Goal: Transaction & Acquisition: Subscribe to service/newsletter

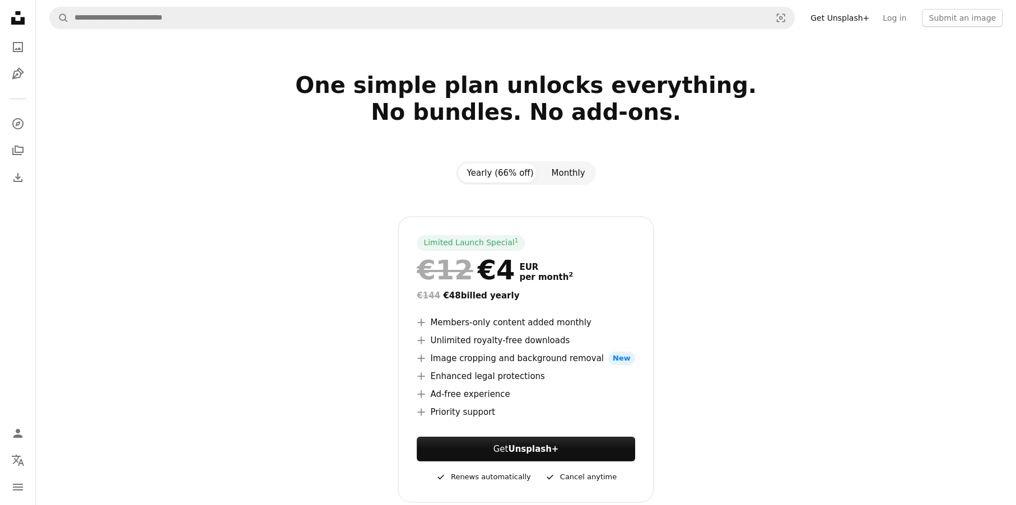
click at [569, 169] on button "Monthly" at bounding box center [568, 172] width 52 height 19
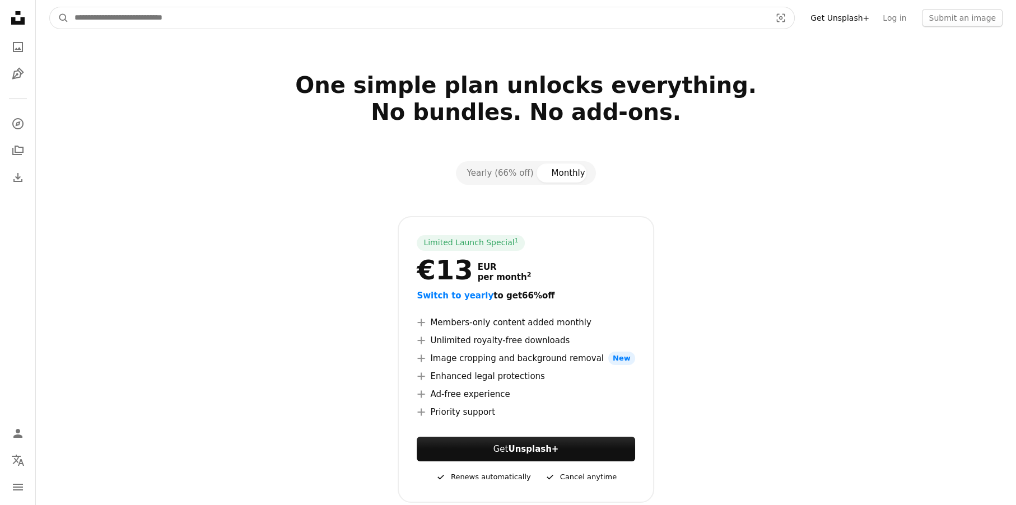
click at [159, 20] on input "Find visuals sitewide" at bounding box center [418, 17] width 698 height 21
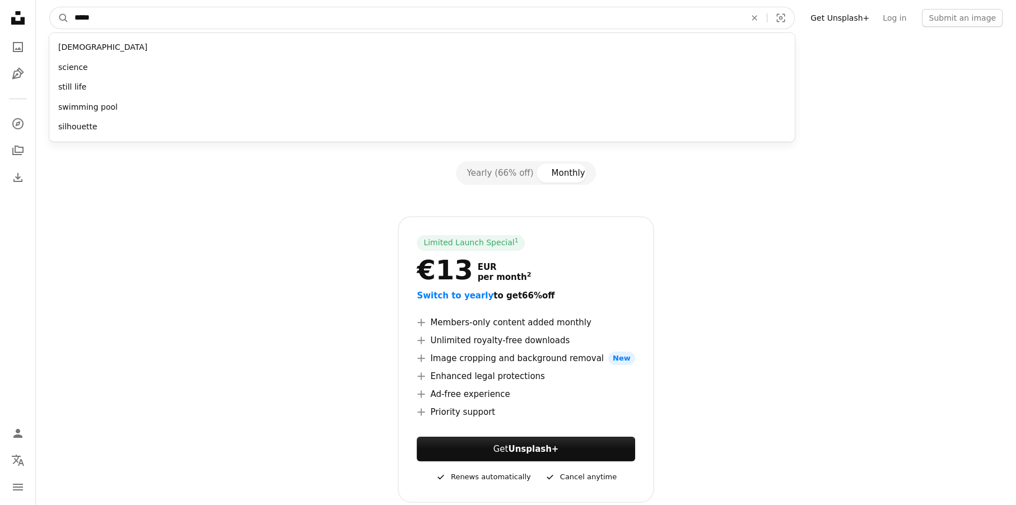
type input "*****"
click at [50, 7] on button "A magnifying glass" at bounding box center [59, 17] width 19 height 21
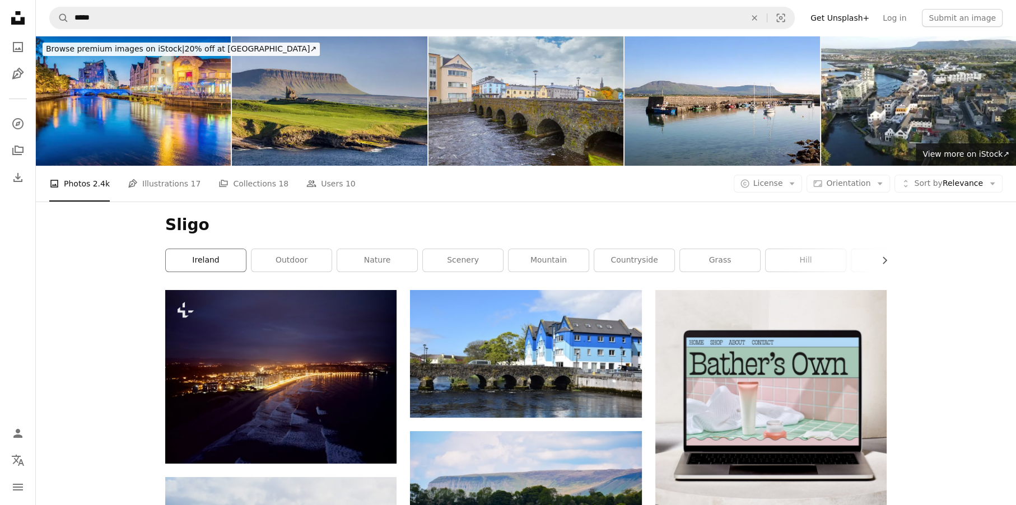
click at [204, 265] on link "ireland" at bounding box center [206, 260] width 80 height 22
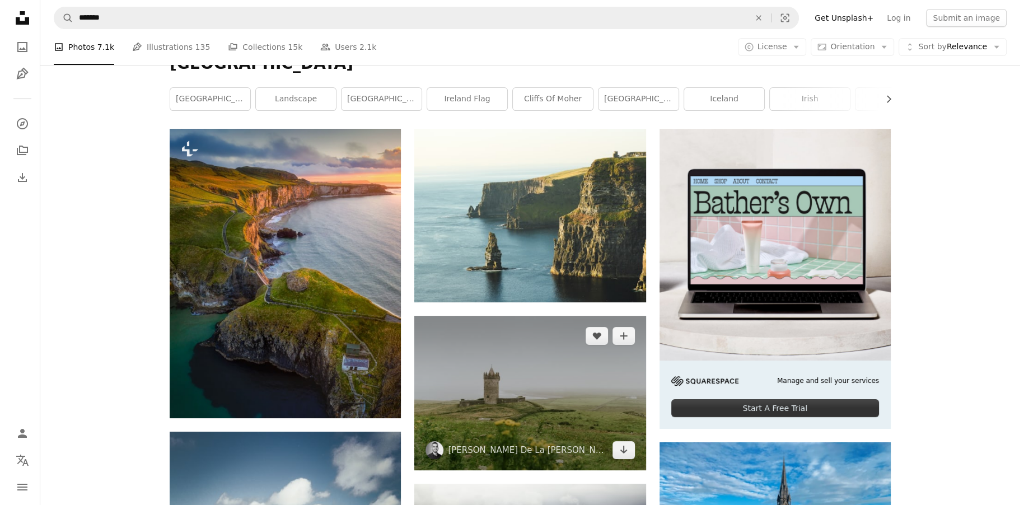
scroll to position [93, 0]
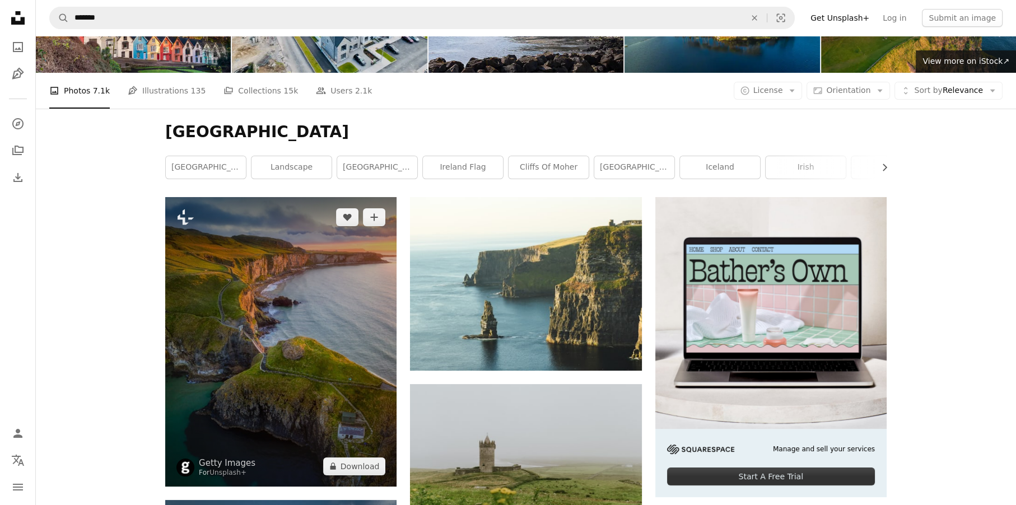
click at [297, 298] on img at bounding box center [280, 341] width 231 height 289
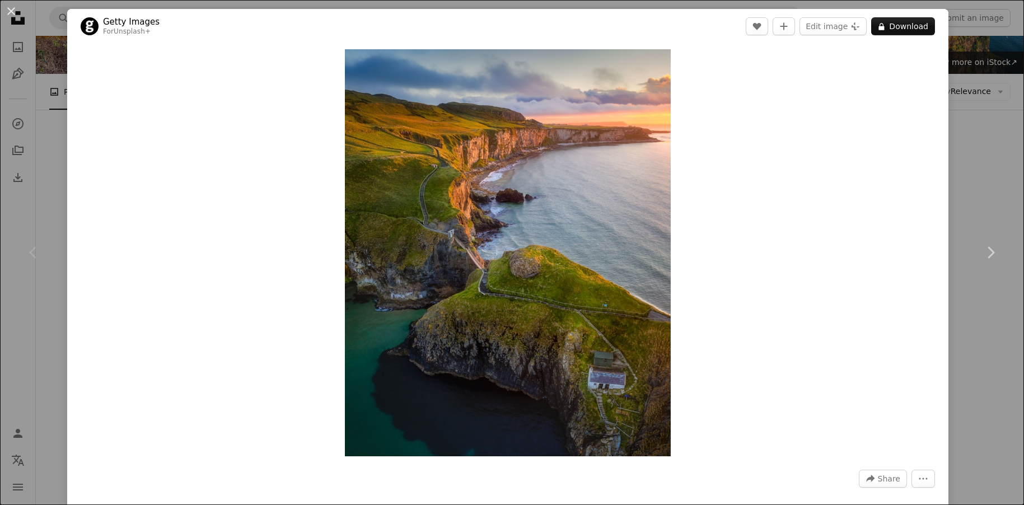
click at [116, 23] on link "Getty Images" at bounding box center [131, 21] width 57 height 11
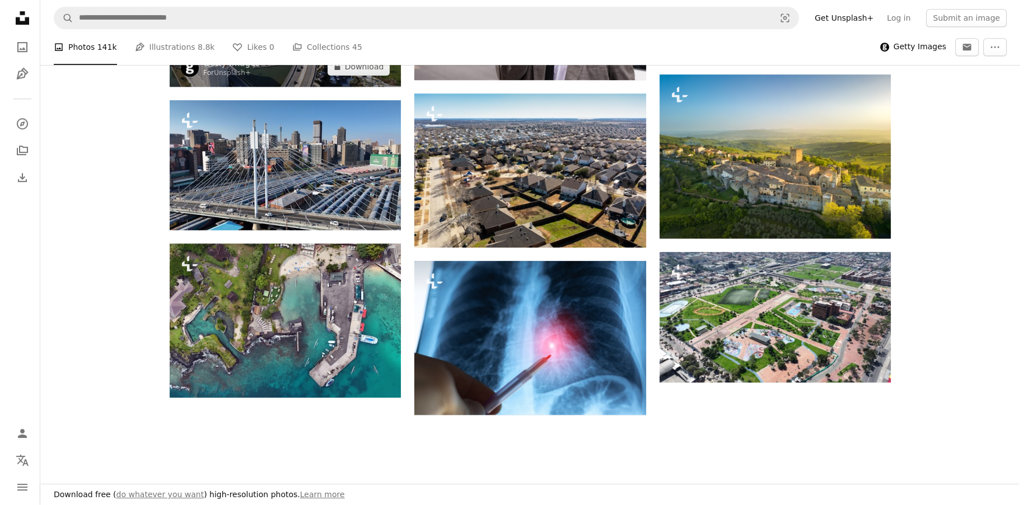
scroll to position [1175, 0]
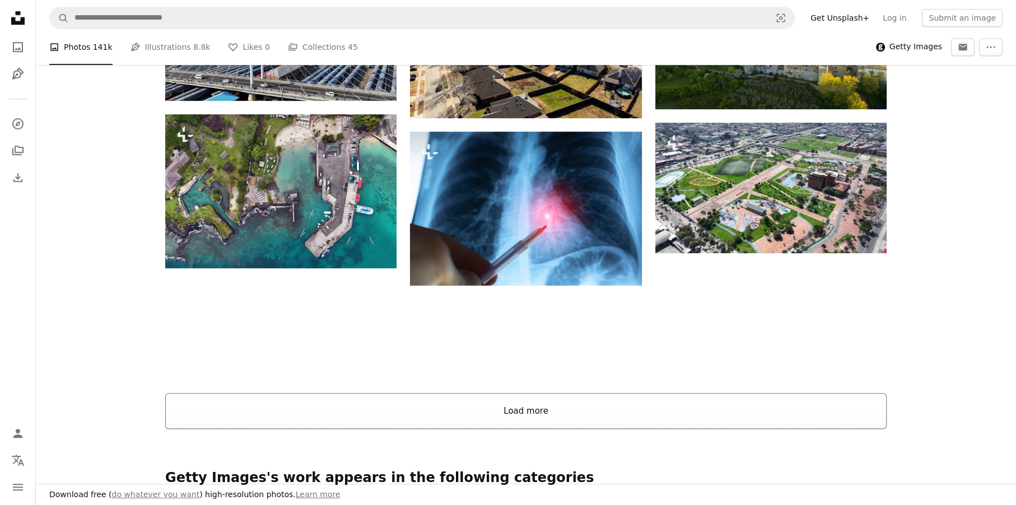
click at [549, 423] on button "Load more" at bounding box center [525, 411] width 721 height 36
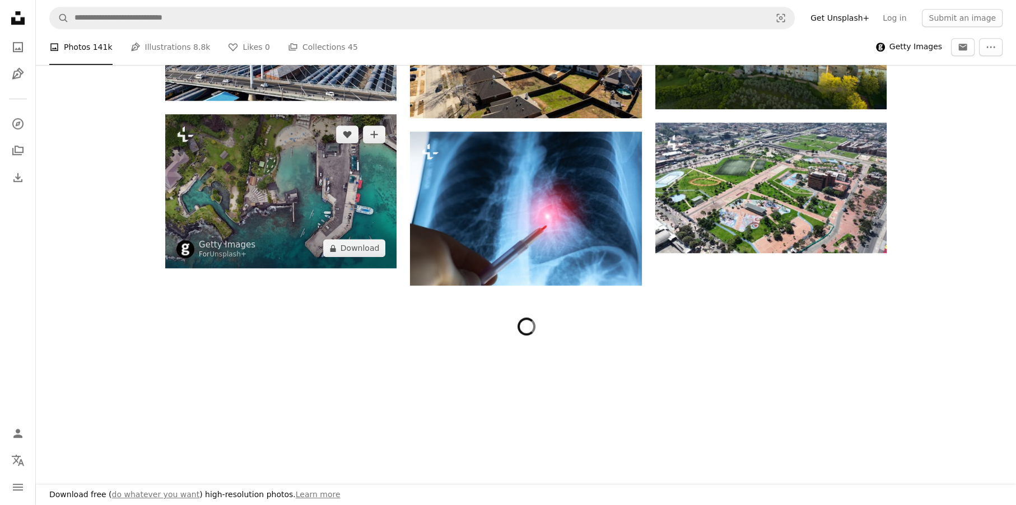
click at [259, 174] on img at bounding box center [280, 191] width 231 height 154
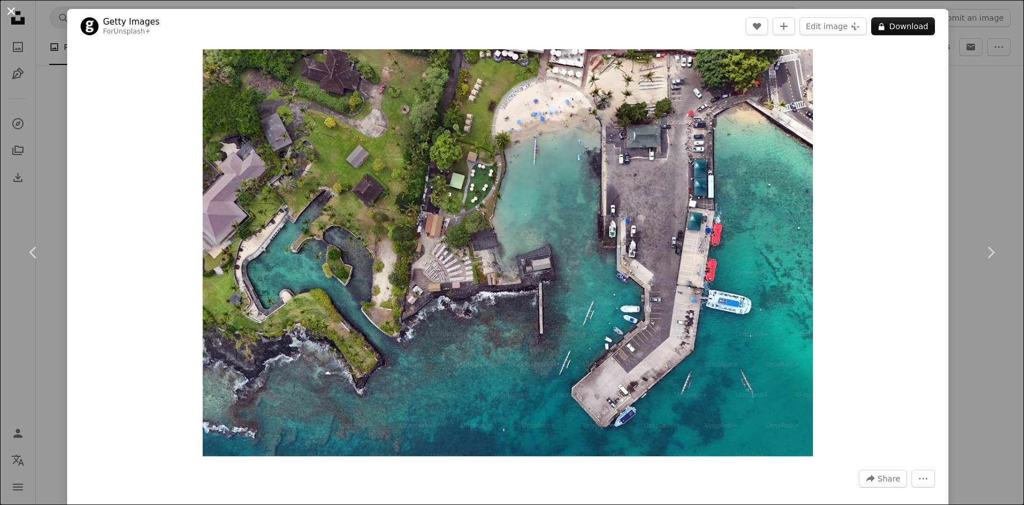
click at [9, 12] on button "An X shape" at bounding box center [10, 10] width 13 height 13
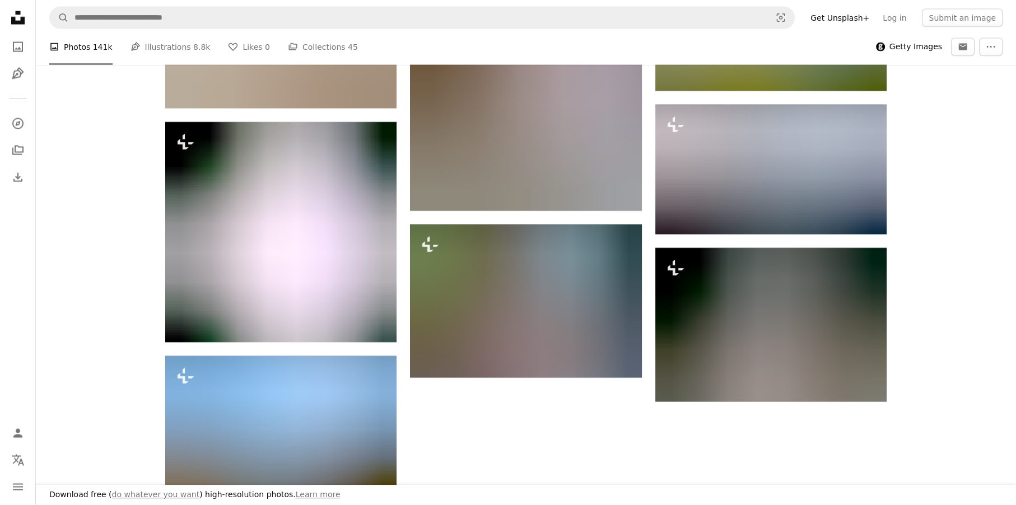
scroll to position [447, 0]
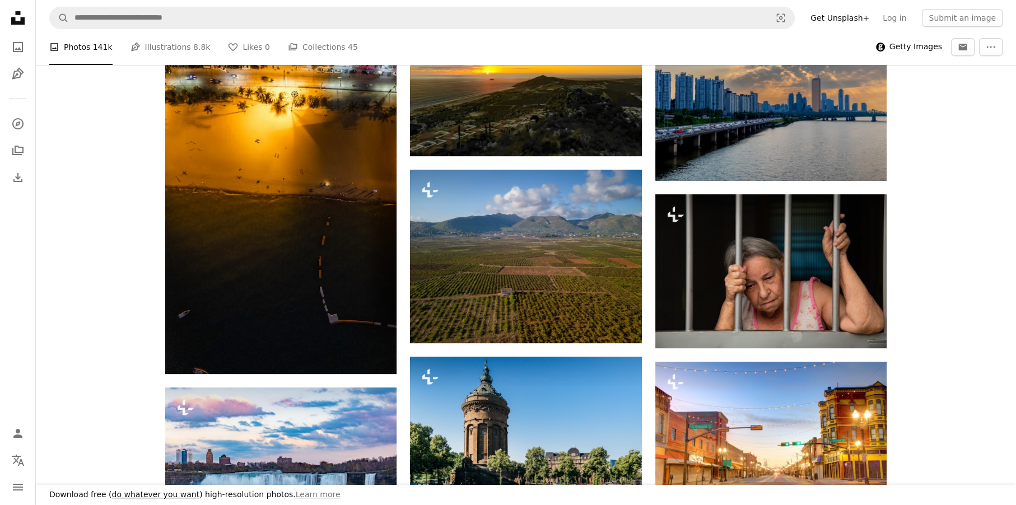
click at [156, 496] on link "do whatever you want" at bounding box center [156, 494] width 88 height 9
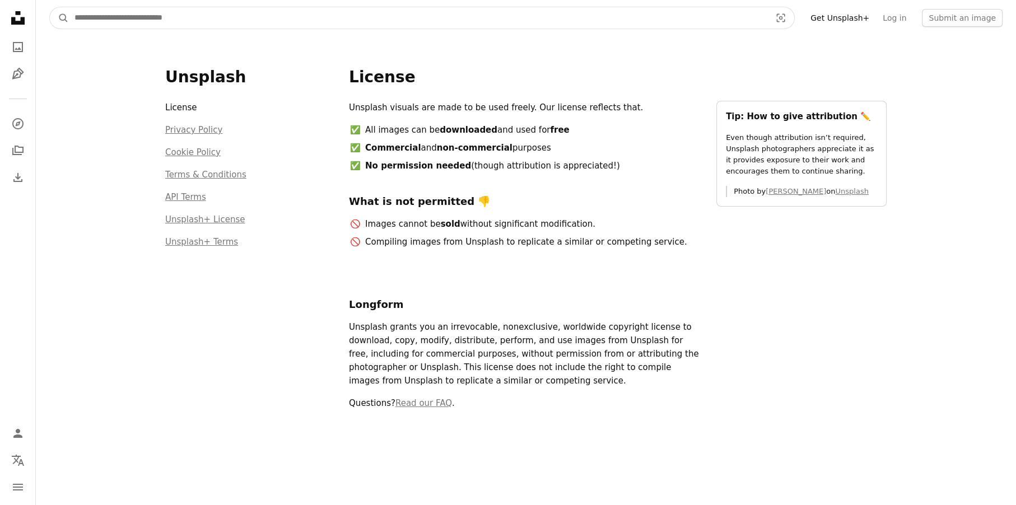
click at [157, 18] on input "Find visuals sitewide" at bounding box center [418, 17] width 698 height 21
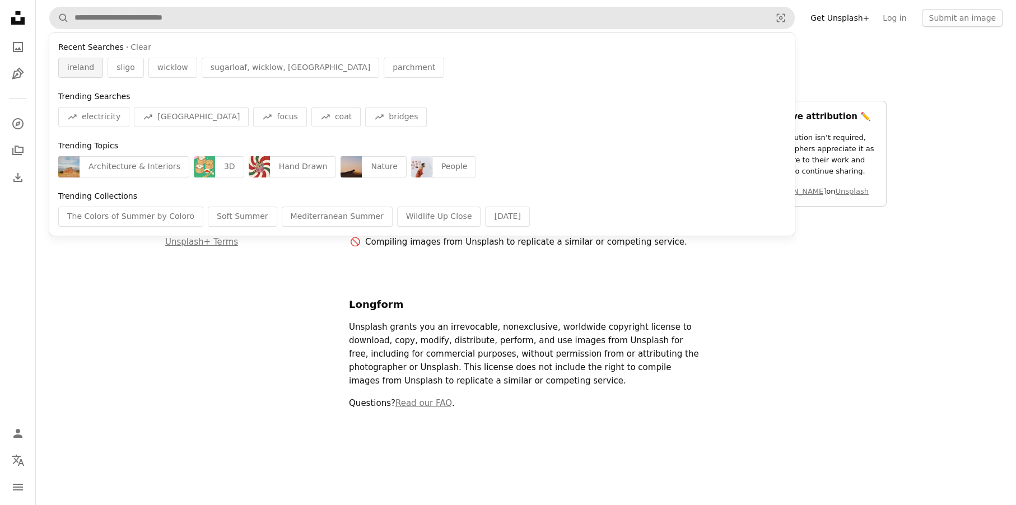
click at [67, 69] on div "ireland" at bounding box center [80, 68] width 45 height 20
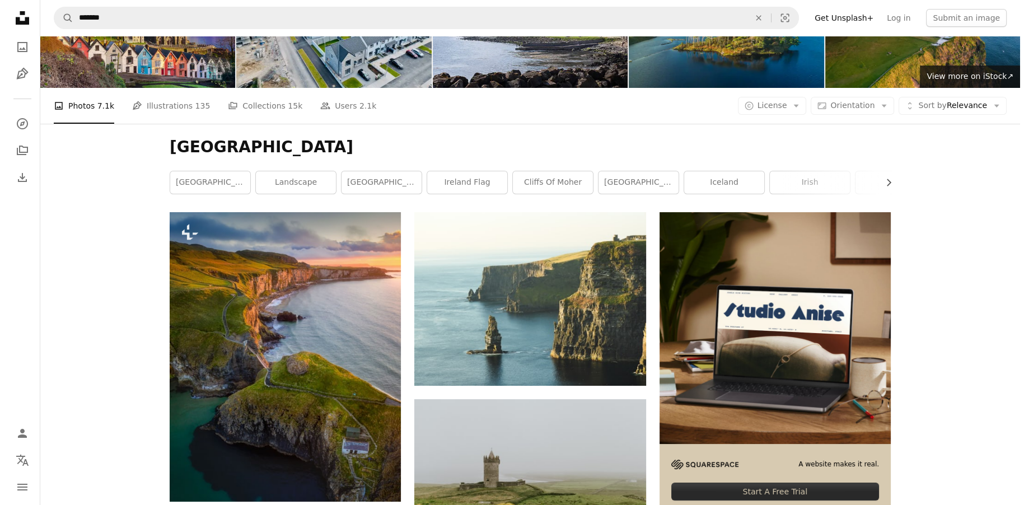
scroll to position [167, 0]
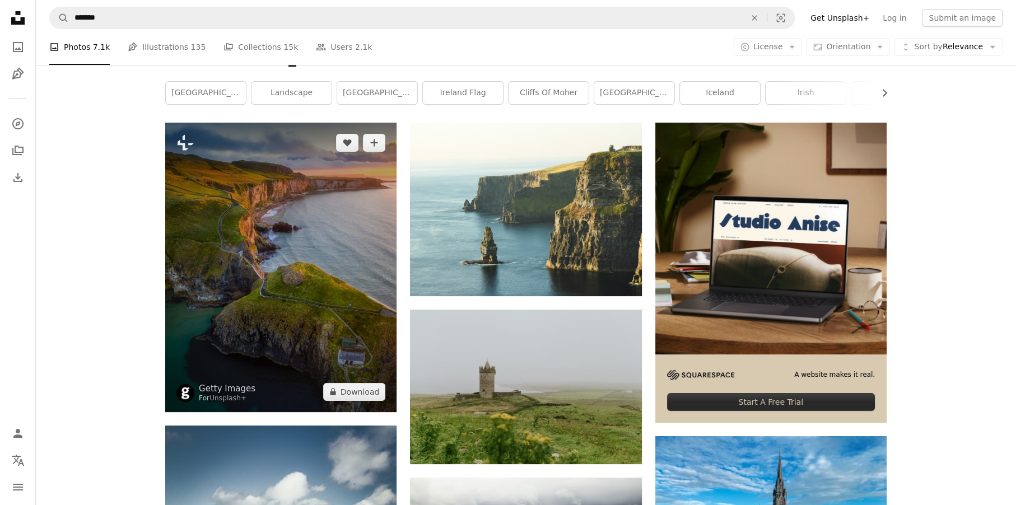
click at [300, 286] on img at bounding box center [280, 267] width 231 height 289
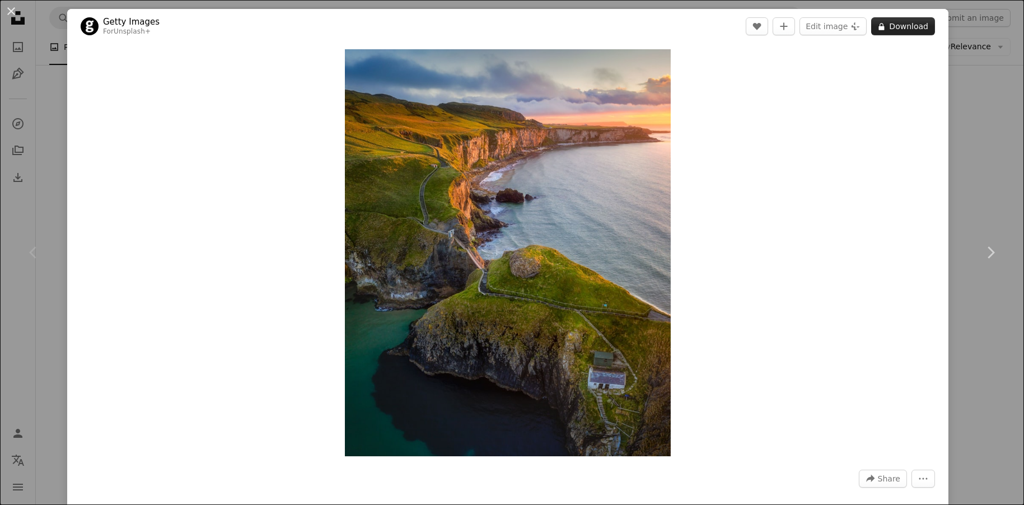
click at [902, 29] on button "A lock Download" at bounding box center [903, 26] width 64 height 18
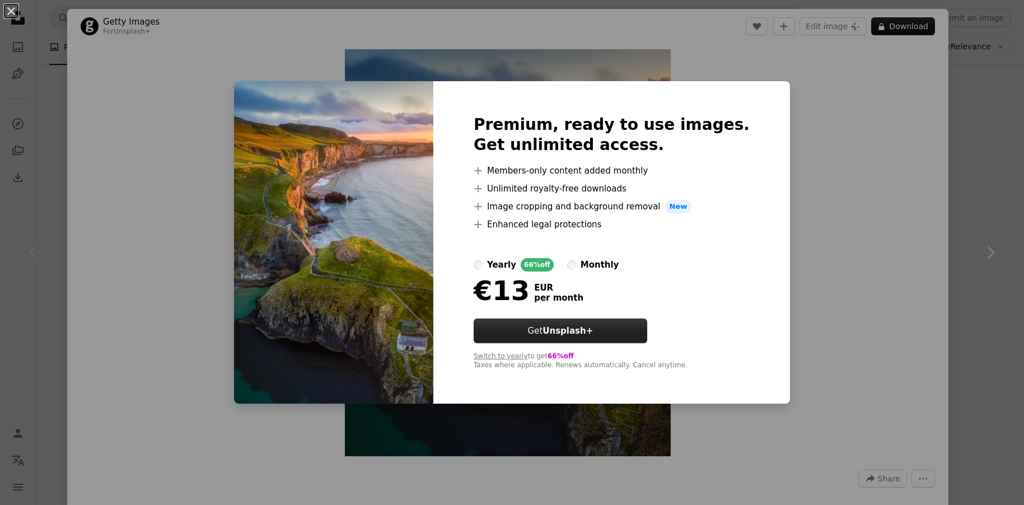
click at [580, 333] on strong "Unsplash+" at bounding box center [568, 331] width 50 height 10
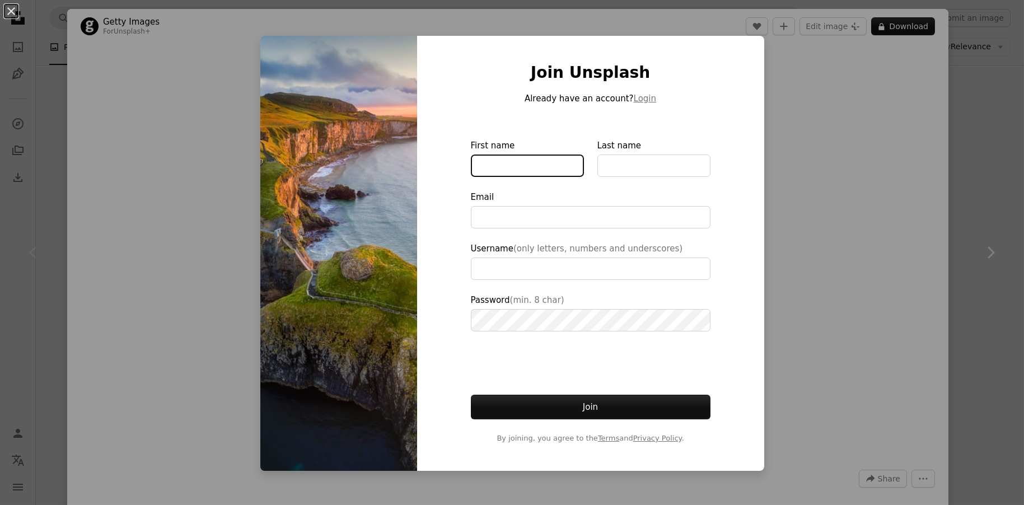
click at [521, 163] on input "First name" at bounding box center [527, 166] width 113 height 22
type input "******"
type input "**********"
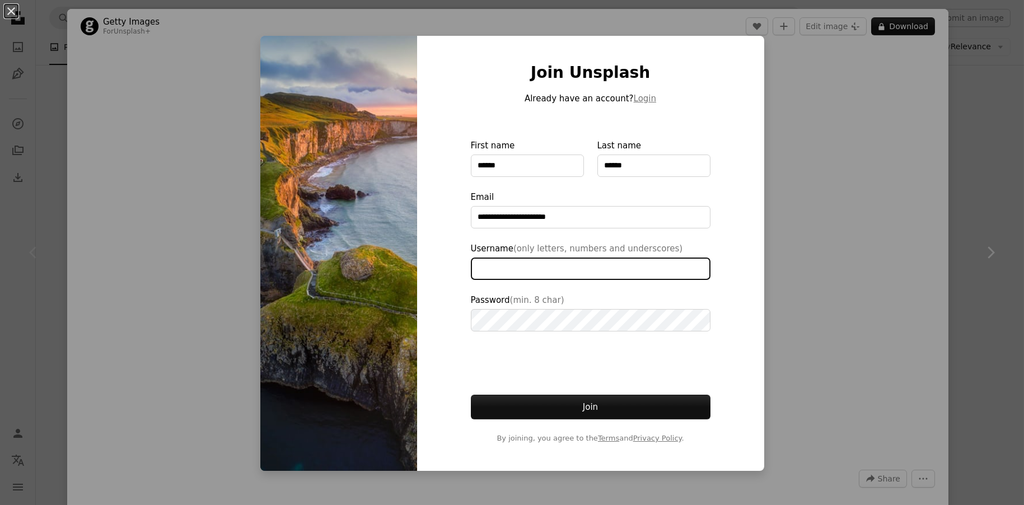
click at [513, 265] on input "Username (only letters, numbers and underscores)" at bounding box center [591, 269] width 240 height 22
type input "********"
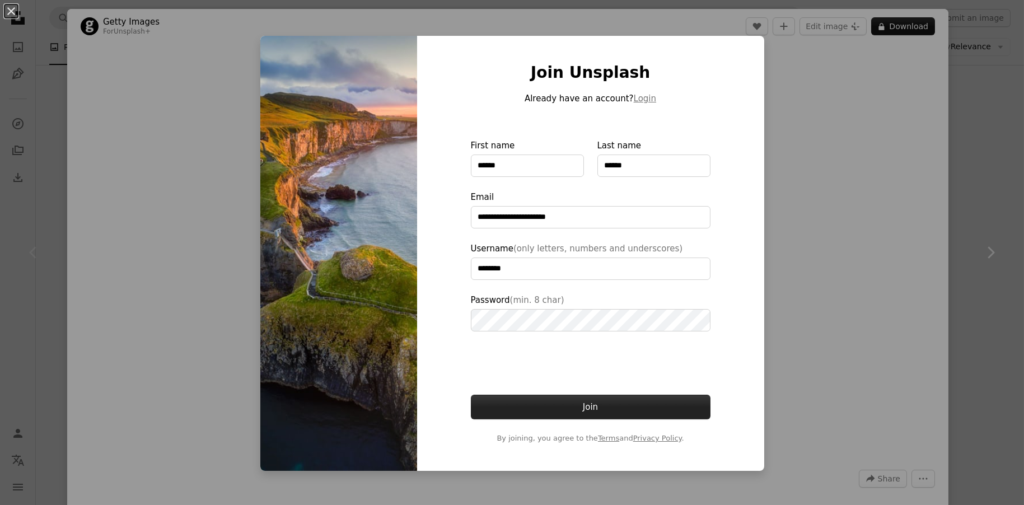
click at [594, 409] on button "Join" at bounding box center [591, 407] width 240 height 25
